Goal: Task Accomplishment & Management: Use online tool/utility

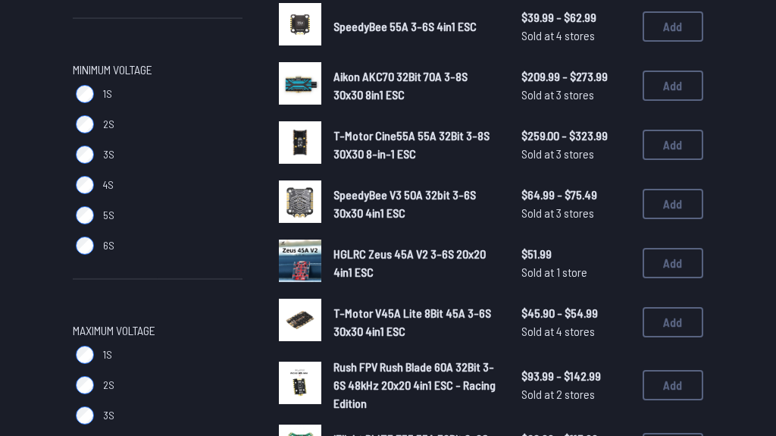
scroll to position [782, 0]
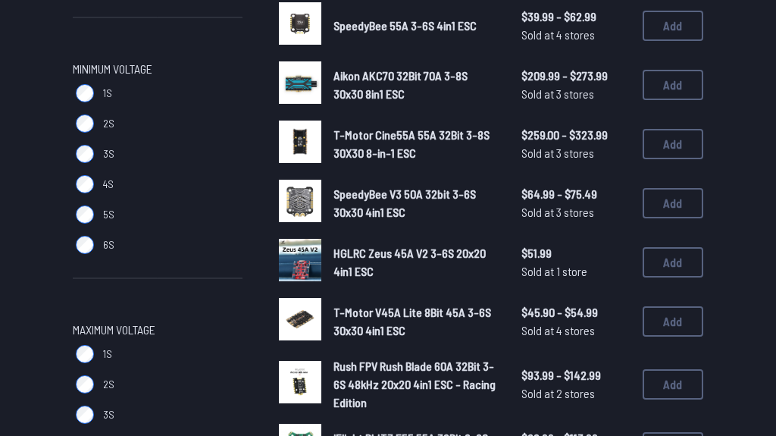
click at [92, 239] on label "6S" at bounding box center [158, 244] width 170 height 30
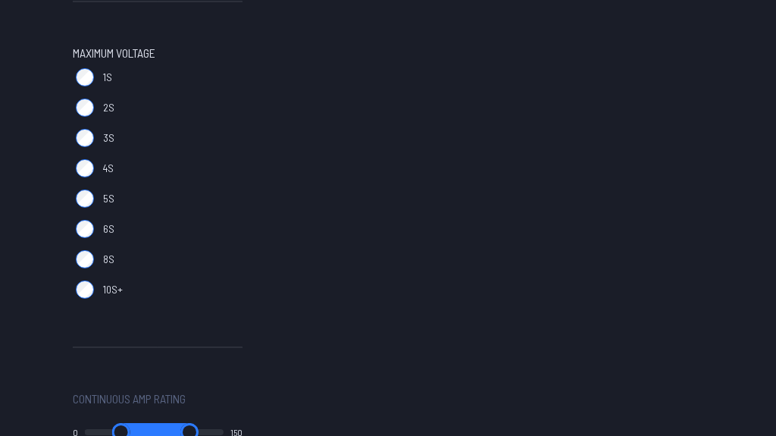
scroll to position [968, 0]
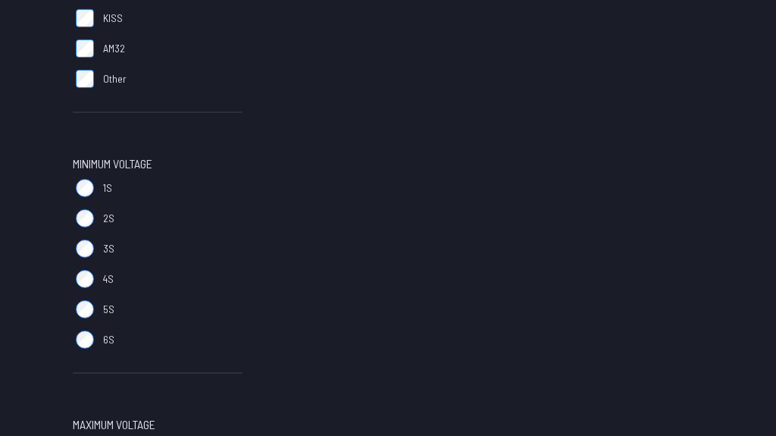
scroll to position [689, 0]
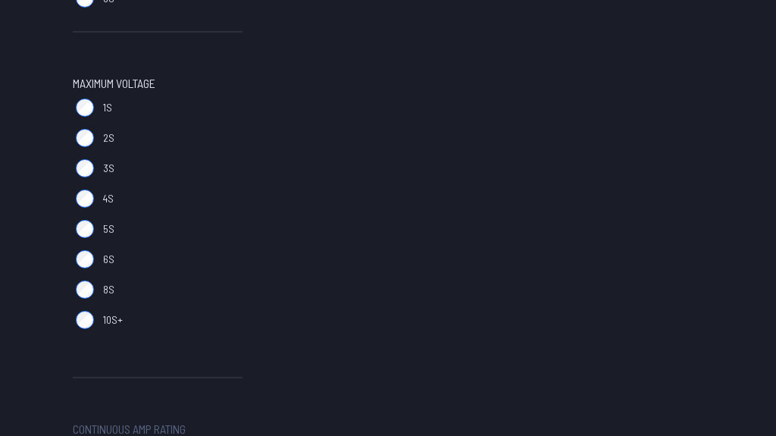
scroll to position [1032, 0]
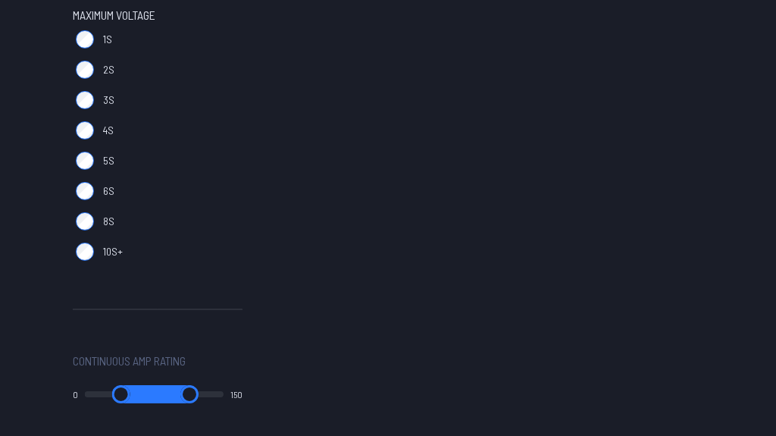
scroll to position [1097, 0]
drag, startPoint x: 193, startPoint y: 233, endPoint x: 610, endPoint y: 45, distance: 457.0
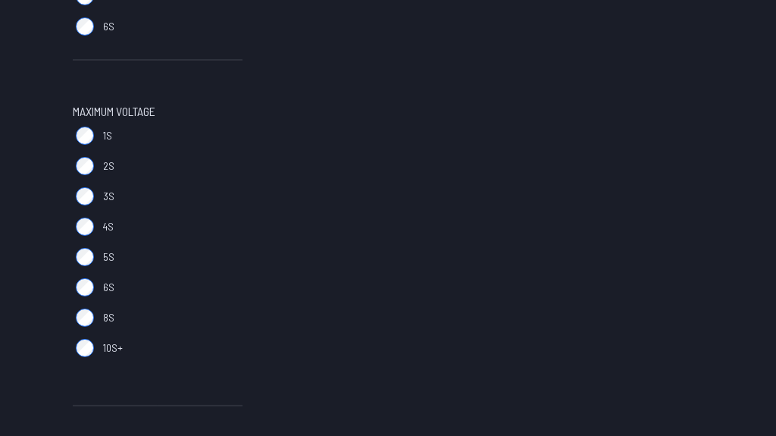
scroll to position [997, 0]
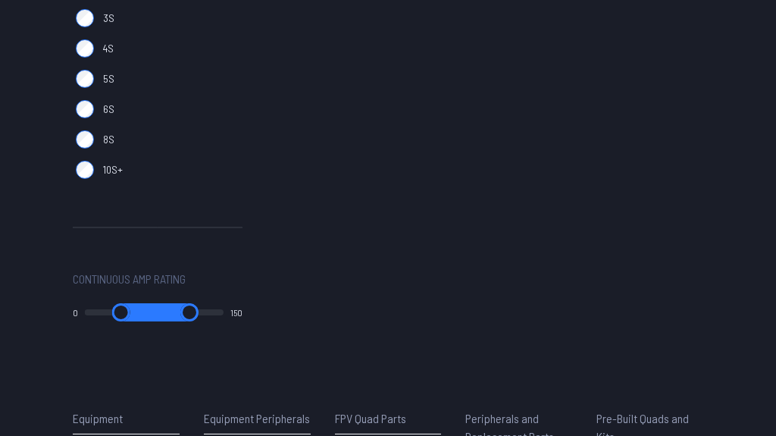
scroll to position [1169, 0]
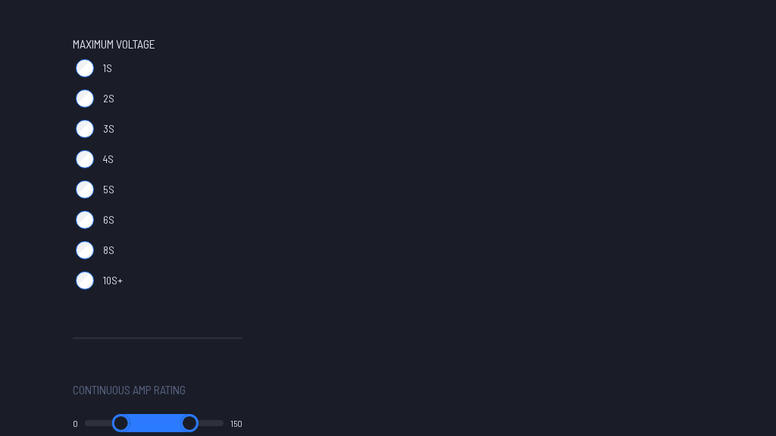
scroll to position [935, 0]
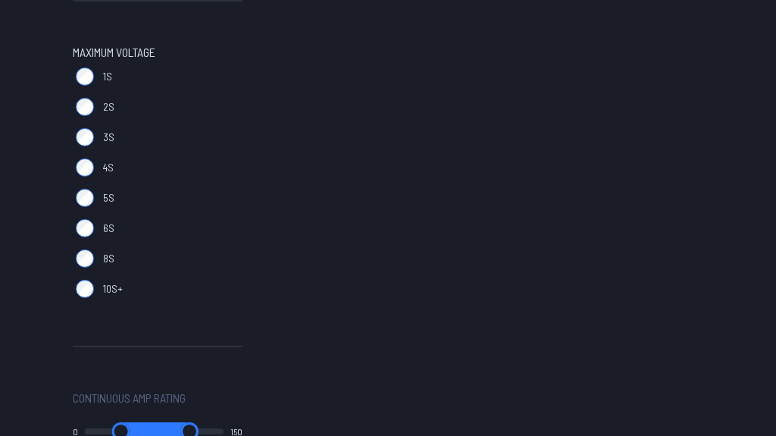
scroll to position [1060, 0]
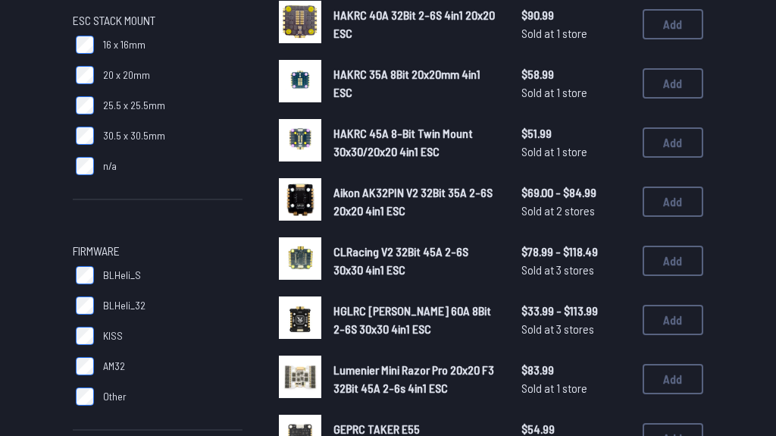
scroll to position [371, 0]
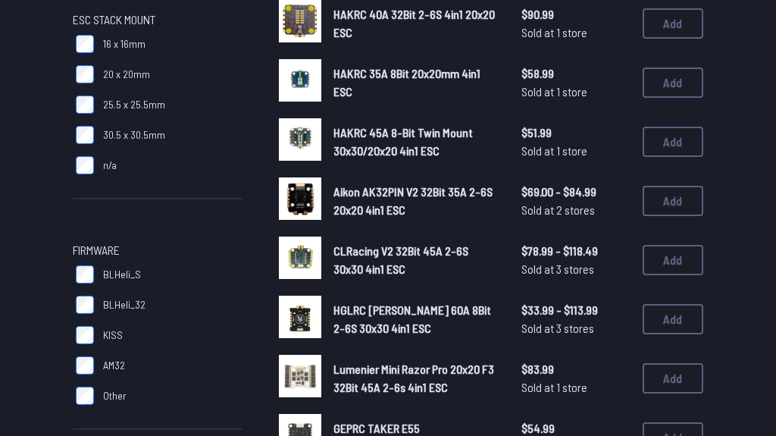
click at [304, 142] on img at bounding box center [300, 139] width 42 height 42
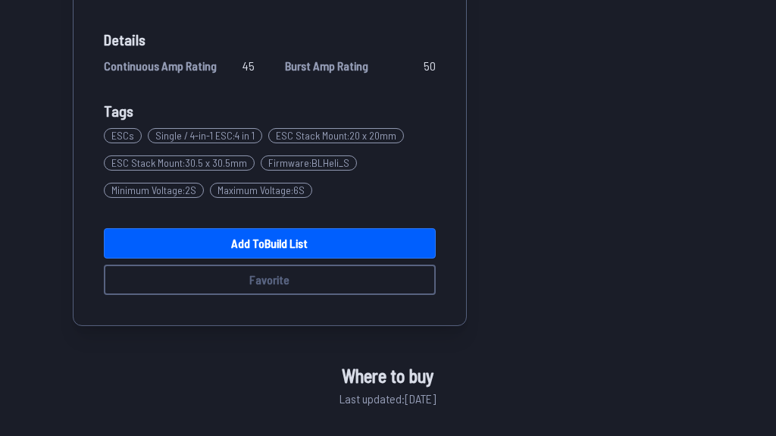
scroll to position [582, 0]
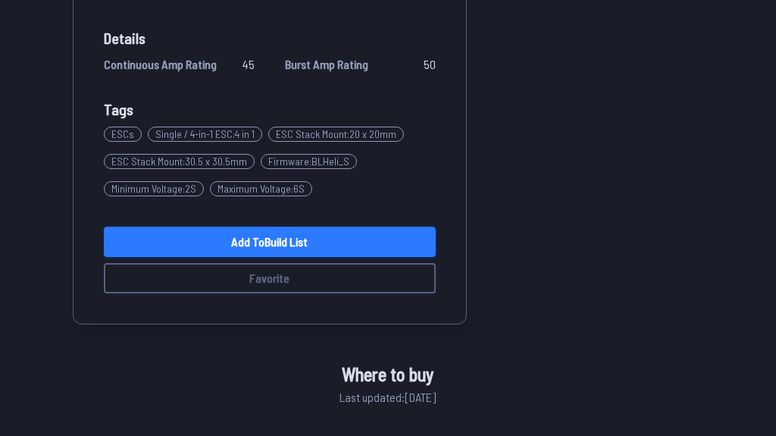
click at [251, 240] on link "Add to Build List" at bounding box center [270, 241] width 332 height 30
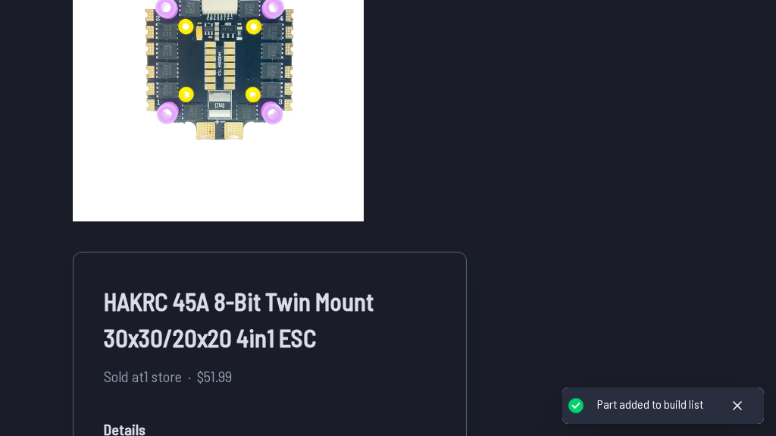
scroll to position [195, 0]
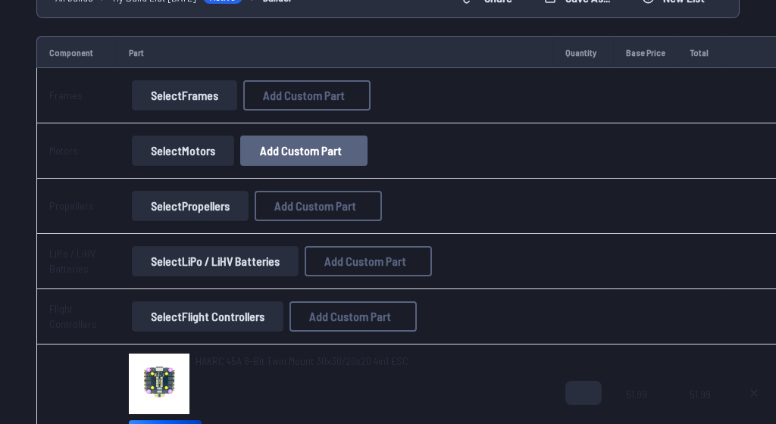
scroll to position [164, 0]
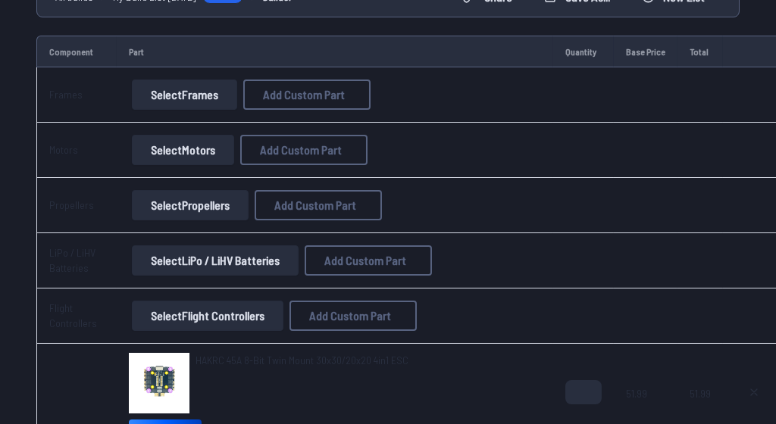
click at [180, 158] on button "Select Motors" at bounding box center [183, 150] width 102 height 30
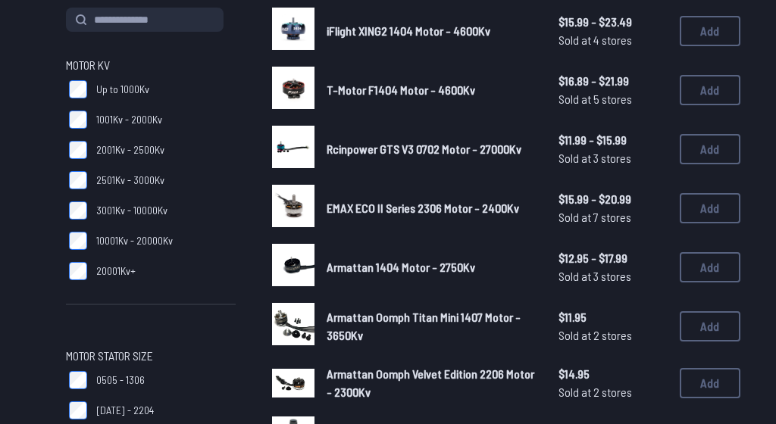
scroll to position [183, 6]
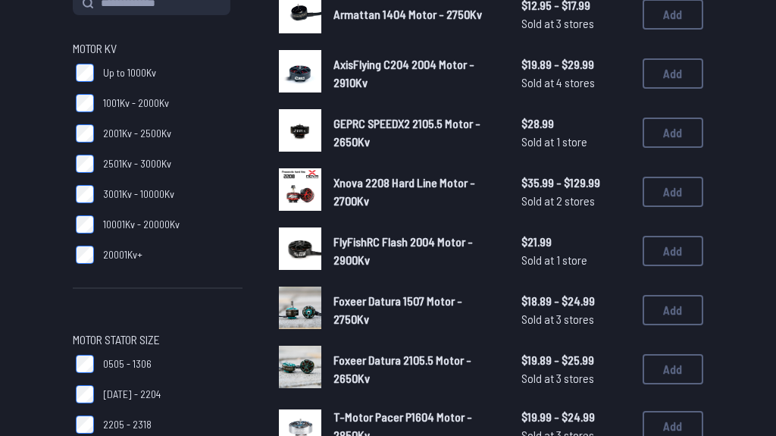
scroll to position [205, 0]
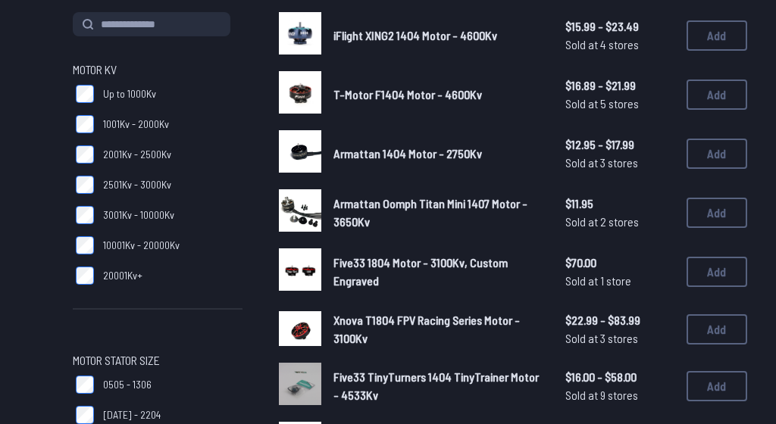
scroll to position [183, 0]
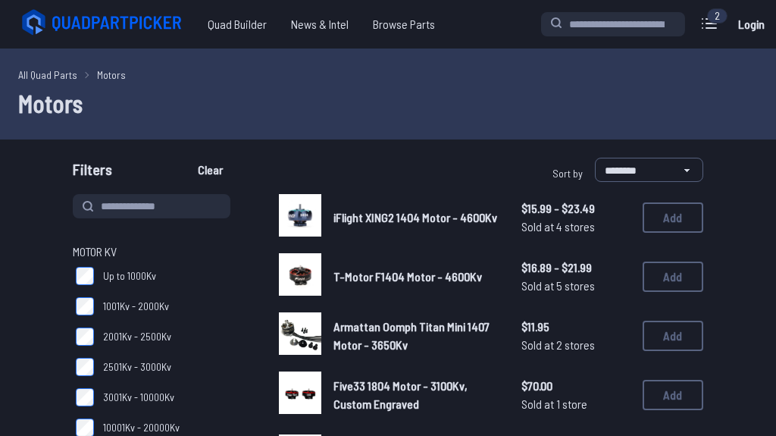
click at [84, 245] on div "Motor KV Up to 1000Kv 1001Kv - 2000Kv 2001Kv - 2500Kv 2501Kv - 3000Kv 3001Kv - …" at bounding box center [158, 375] width 170 height 267
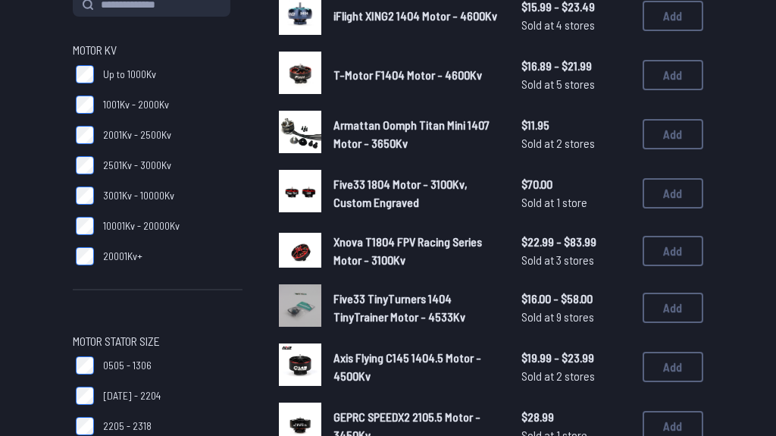
scroll to position [202, 0]
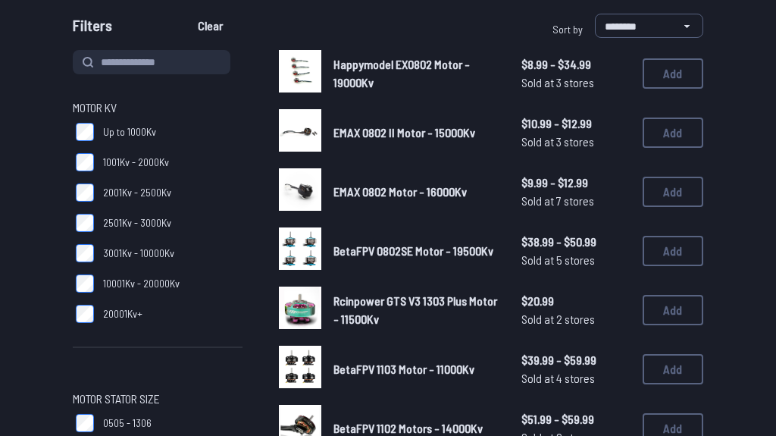
scroll to position [145, 0]
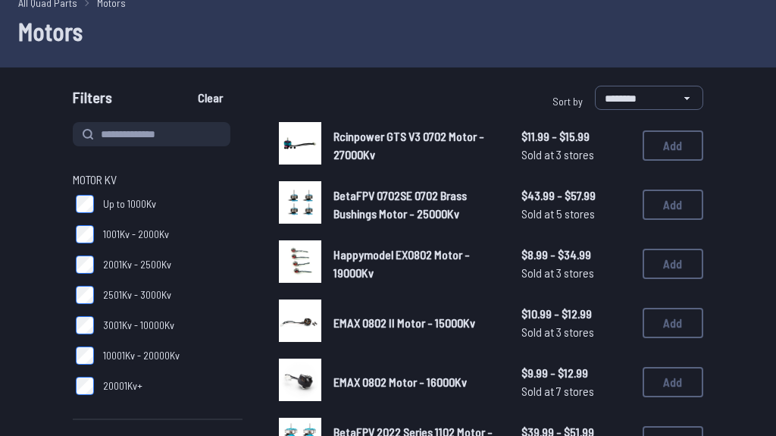
scroll to position [73, 0]
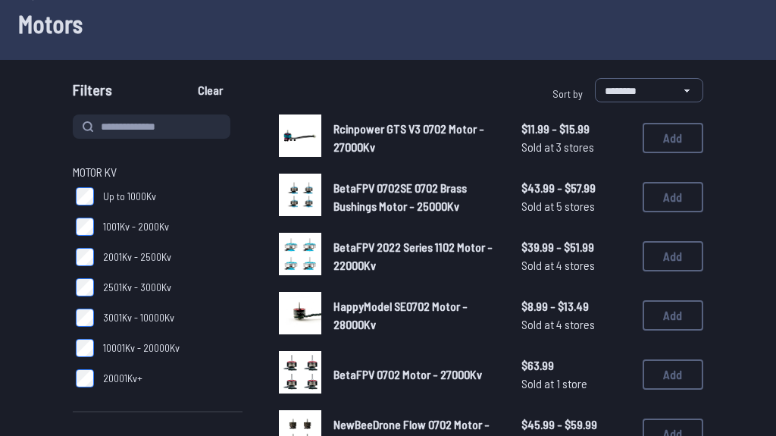
scroll to position [80, 0]
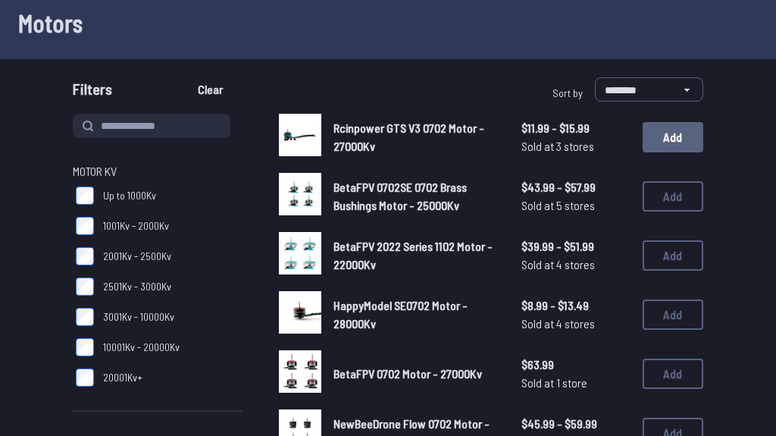
click at [682, 128] on button "Add" at bounding box center [672, 137] width 61 height 30
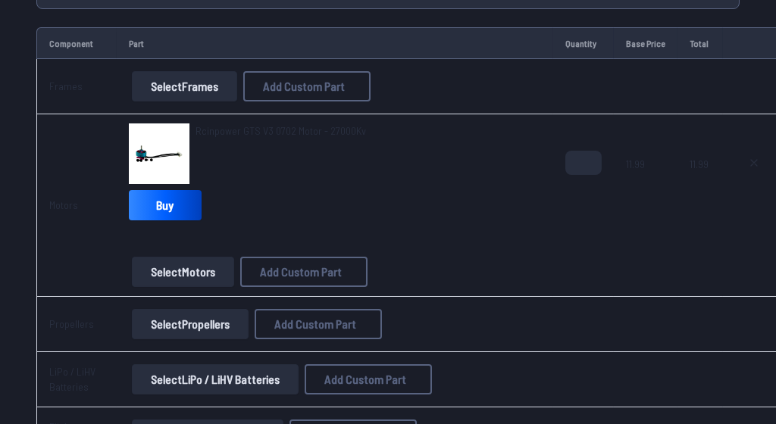
scroll to position [170, 0]
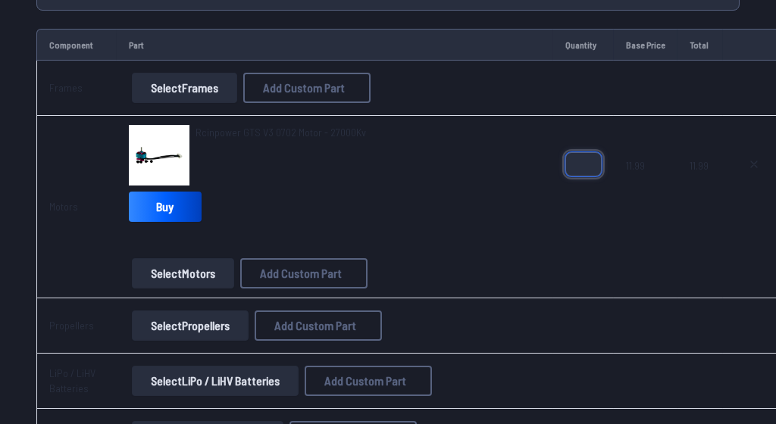
click at [581, 158] on input "*" at bounding box center [583, 164] width 36 height 24
type input "*"
click at [581, 158] on input "*" at bounding box center [583, 164] width 36 height 24
click at [454, 61] on td "Select Frames Add Custom Part Add Custom Part Part name* Brand / Manufacturer P…" at bounding box center [335, 88] width 436 height 55
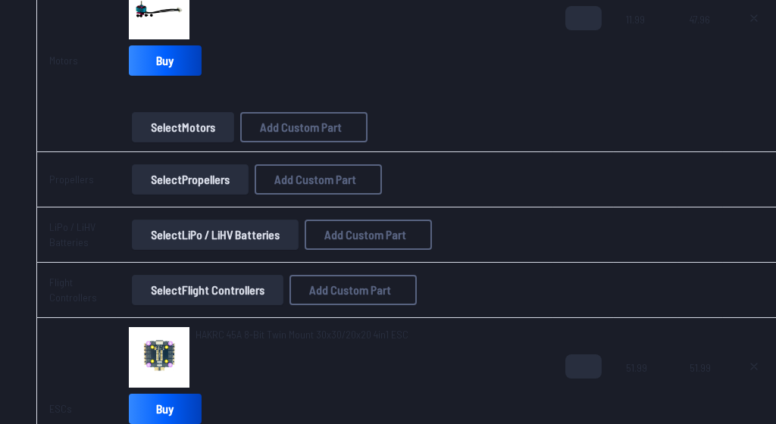
scroll to position [317, 4]
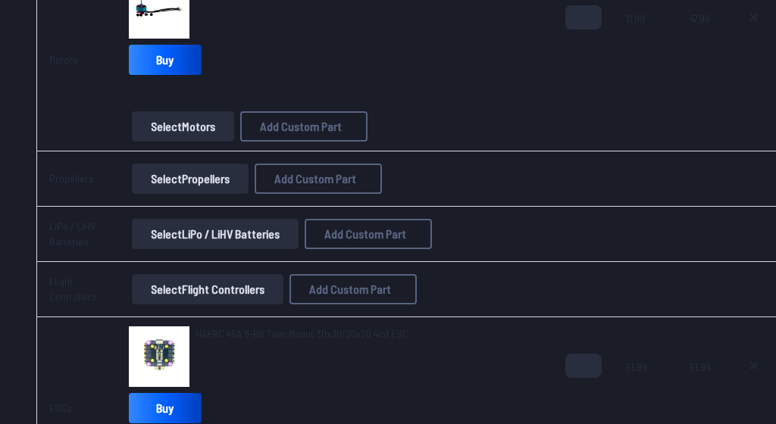
click at [199, 177] on button "Select Propellers" at bounding box center [190, 179] width 117 height 30
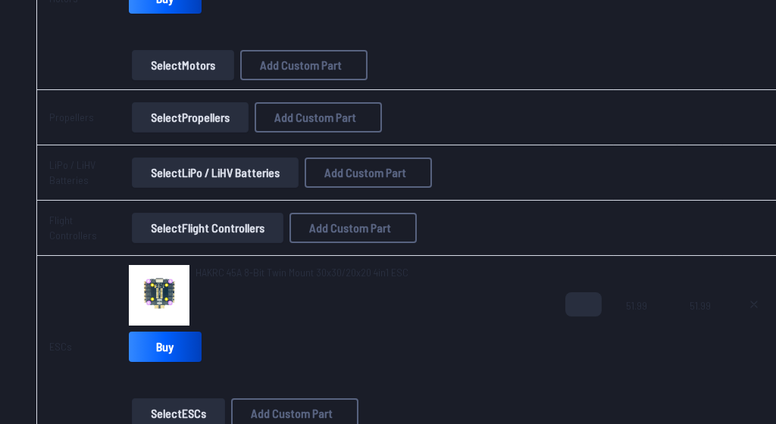
scroll to position [379, 4]
click at [234, 176] on button "Select LiPo / LiHV Batteries" at bounding box center [215, 173] width 167 height 30
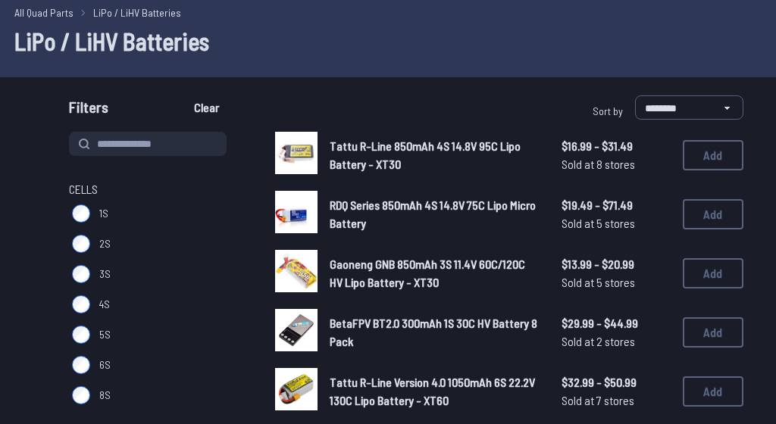
scroll to position [63, 4]
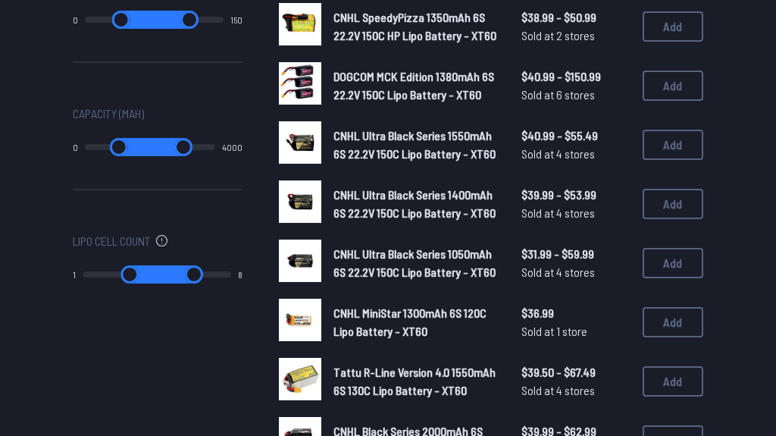
scroll to position [845, 0]
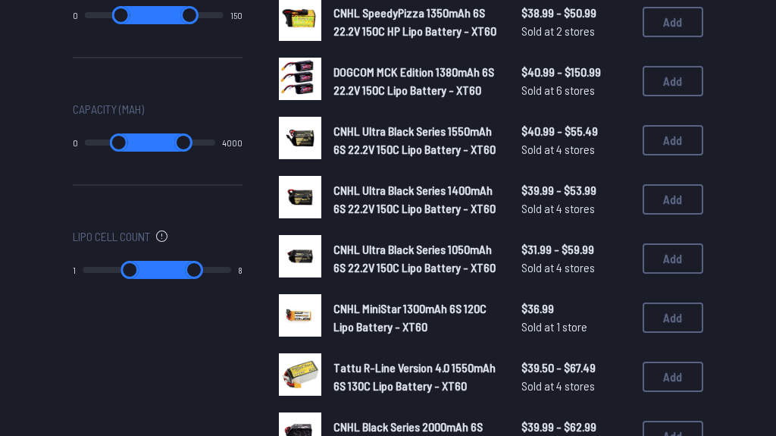
click at [208, 142] on input "range" at bounding box center [183, 142] width 64 height 18
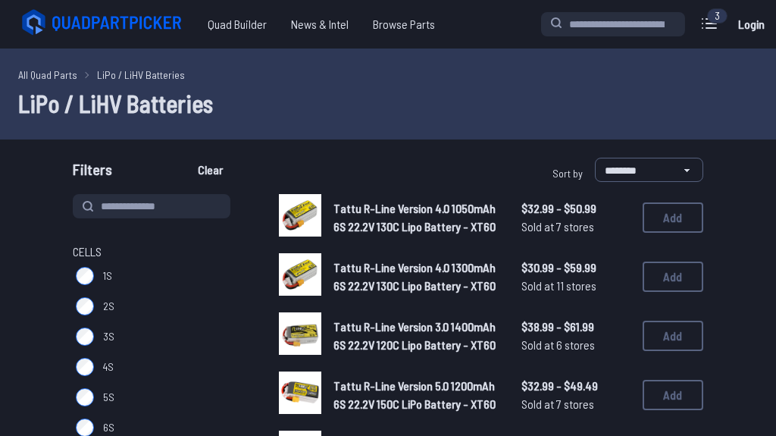
drag, startPoint x: 220, startPoint y: 268, endPoint x: 127, endPoint y: 259, distance: 93.6
type input "*"
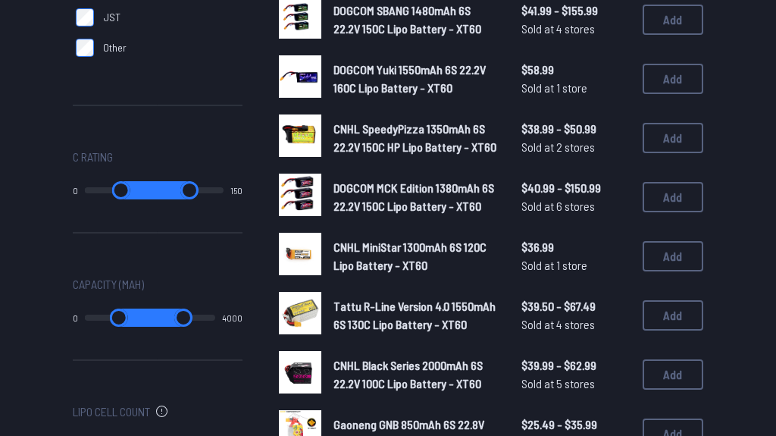
type input "*"
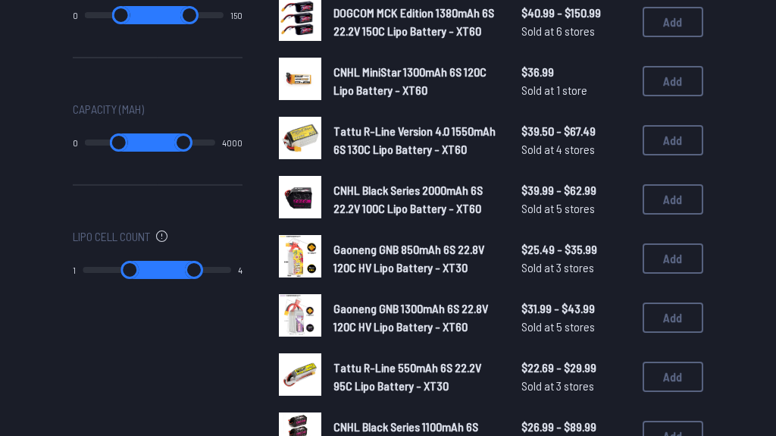
scroll to position [845, 0]
drag, startPoint x: 169, startPoint y: 270, endPoint x: 256, endPoint y: 268, distance: 87.1
click at [231, 268] on input "range" at bounding box center [193, 270] width 75 height 18
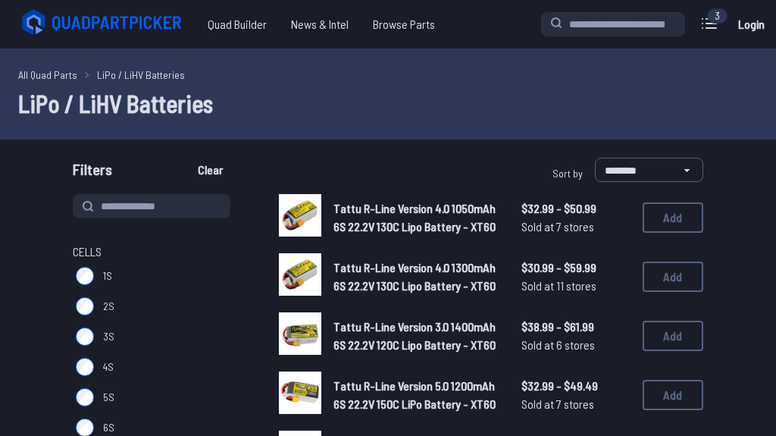
type input "*"
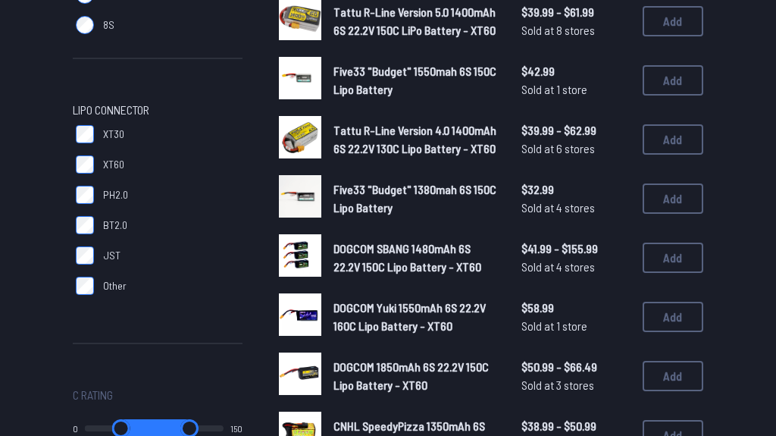
scroll to position [436, 0]
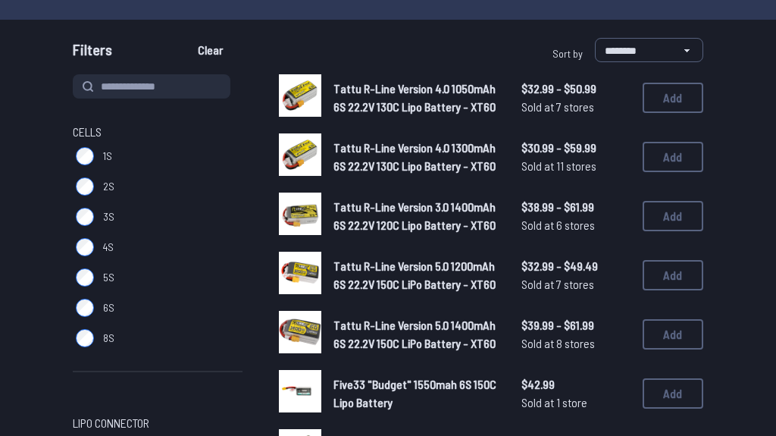
scroll to position [120, 0]
click at [670, 92] on button "Add" at bounding box center [672, 98] width 61 height 30
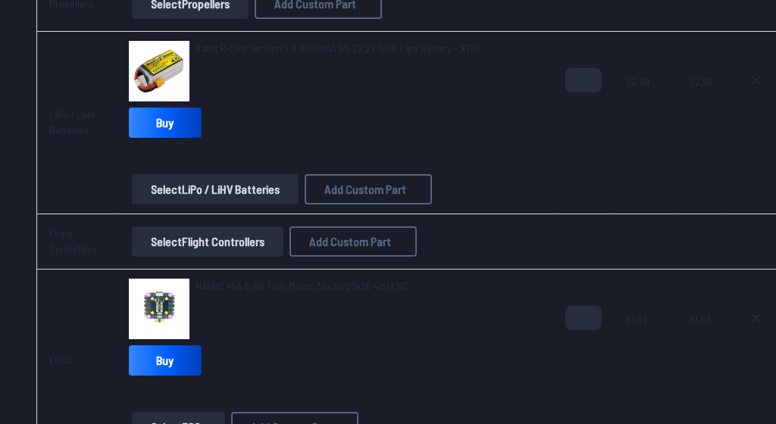
scroll to position [502, 0]
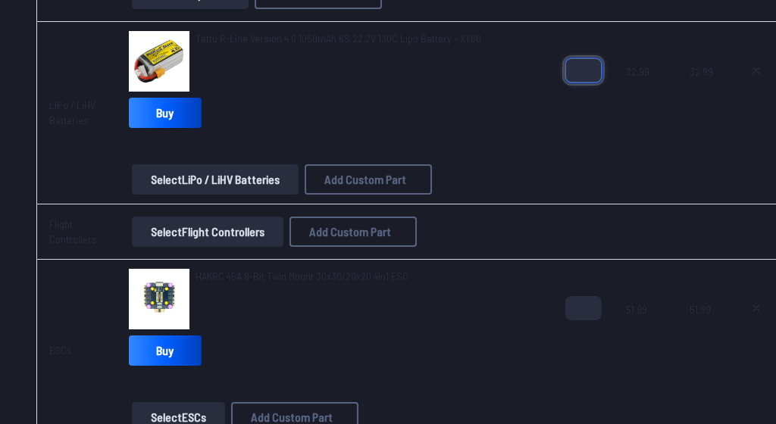
type input "*"
click at [583, 63] on input "*" at bounding box center [583, 70] width 36 height 24
click at [442, 120] on div "Tattu R-Line Version 4.0 1050mAh 6S 22.2V 130C Lipo Battery - XT60 Buy" at bounding box center [335, 82] width 412 height 103
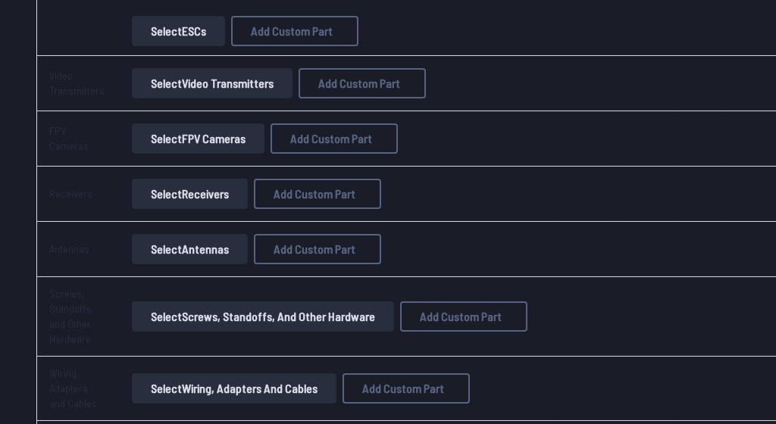
scroll to position [885, 0]
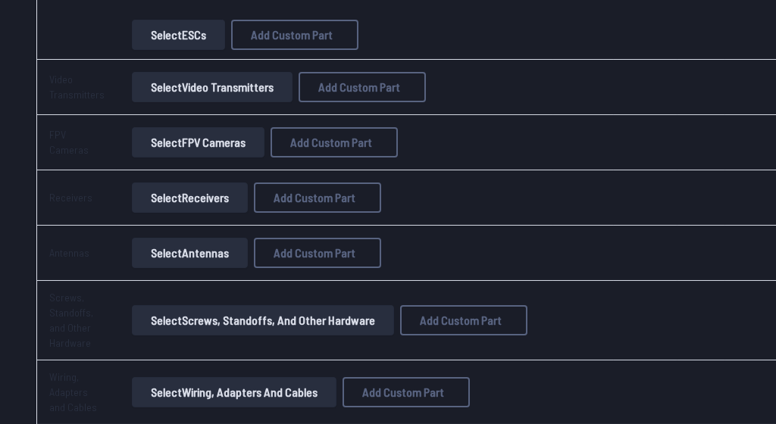
click at [226, 140] on button "Select FPV Cameras" at bounding box center [198, 142] width 133 height 30
